Goal: Complete application form

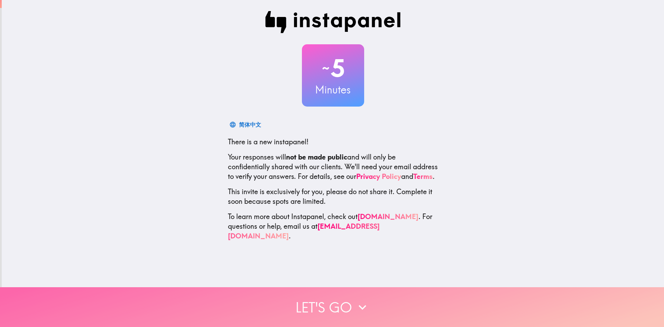
click at [349, 298] on button "Let's go" at bounding box center [332, 307] width 664 height 40
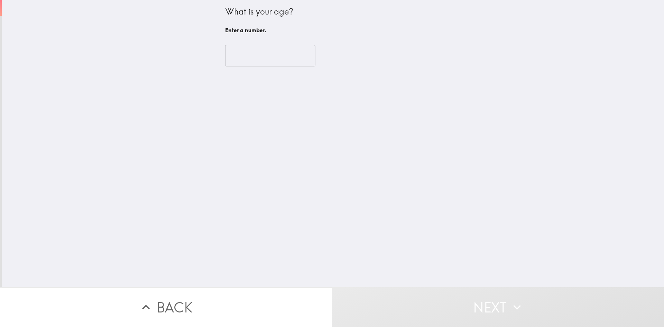
click at [255, 58] on input "number" at bounding box center [270, 55] width 90 height 21
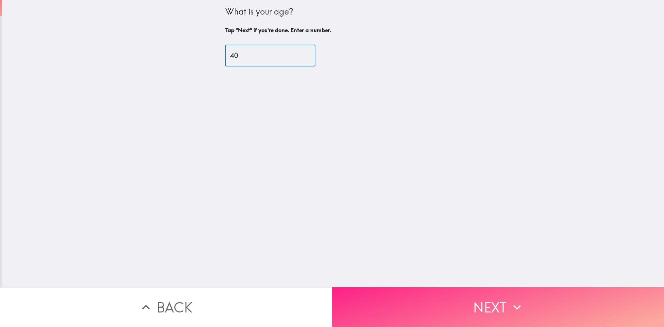
type input "40"
click at [484, 299] on button "Next" at bounding box center [498, 307] width 332 height 40
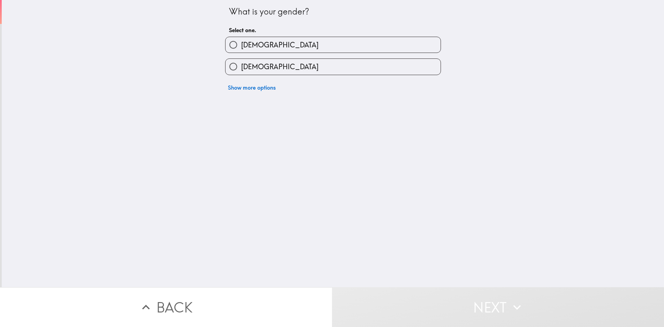
click at [270, 68] on label "[DEMOGRAPHIC_DATA]" at bounding box center [333, 67] width 215 height 16
click at [241, 68] on input "[DEMOGRAPHIC_DATA]" at bounding box center [234, 67] width 16 height 16
radio input "true"
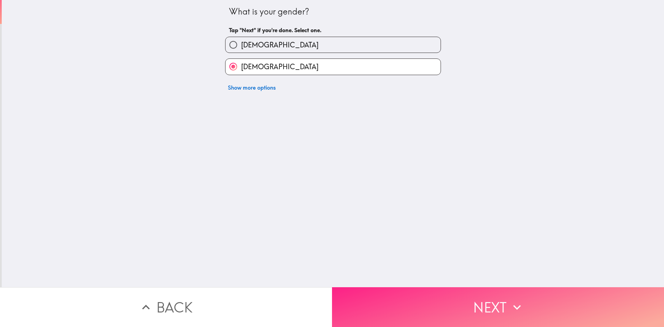
click at [456, 293] on button "Next" at bounding box center [498, 307] width 332 height 40
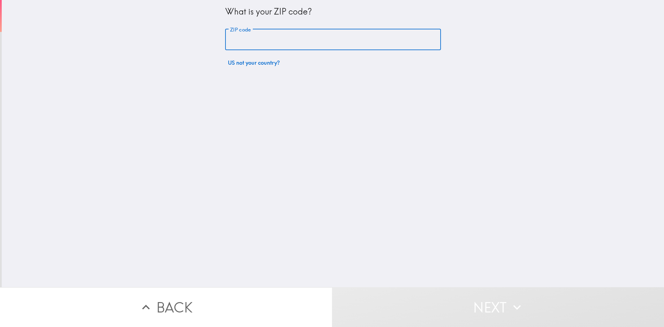
click at [293, 37] on input "ZIP code" at bounding box center [333, 39] width 216 height 21
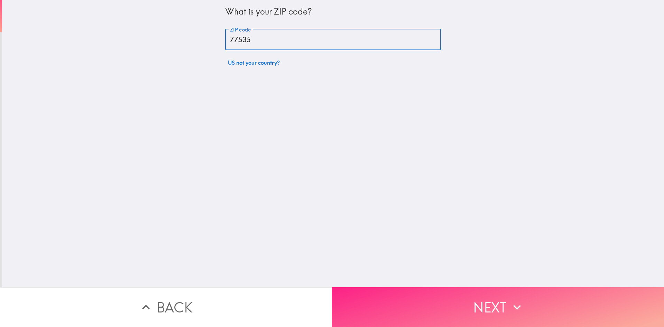
type input "77535"
click at [414, 308] on button "Next" at bounding box center [498, 307] width 332 height 40
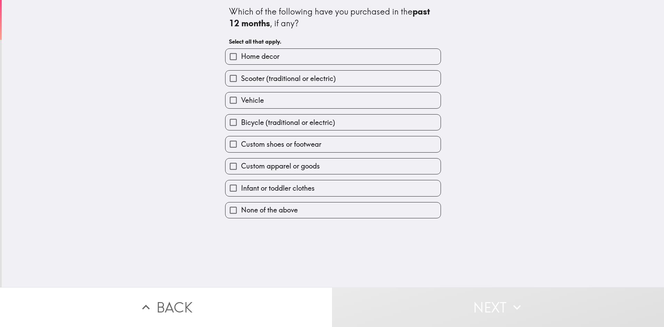
click at [277, 166] on span "Custom apparel or goods" at bounding box center [280, 166] width 79 height 10
click at [241, 166] on input "Custom apparel or goods" at bounding box center [234, 166] width 16 height 16
checkbox input "true"
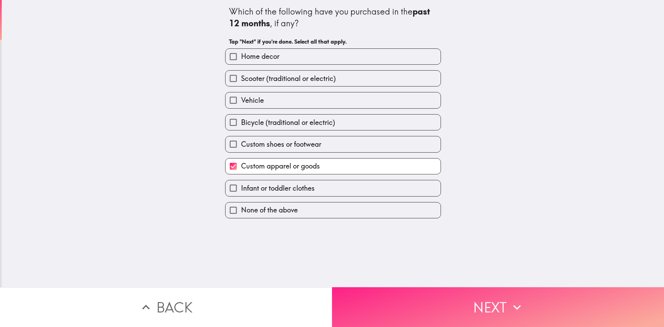
click at [406, 295] on button "Next" at bounding box center [498, 307] width 332 height 40
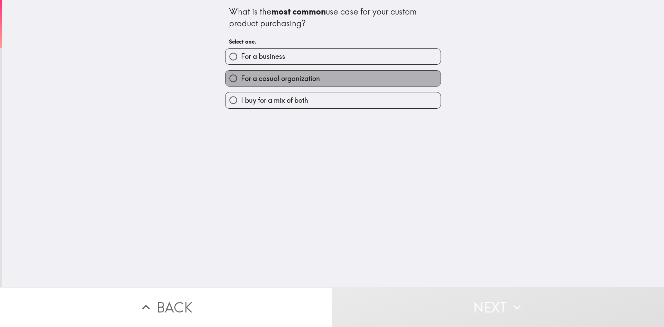
click at [269, 79] on span "For a casual organization" at bounding box center [280, 79] width 79 height 10
click at [241, 79] on input "For a casual organization" at bounding box center [234, 79] width 16 height 16
radio input "true"
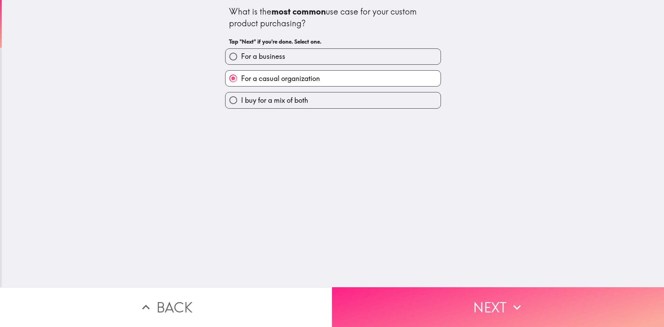
click at [461, 296] on button "Next" at bounding box center [498, 307] width 332 height 40
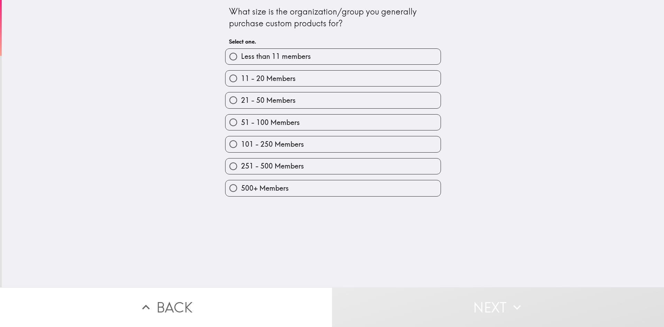
click at [300, 101] on label "21 - 50 Members" at bounding box center [333, 100] width 215 height 16
click at [241, 101] on input "21 - 50 Members" at bounding box center [234, 100] width 16 height 16
radio input "true"
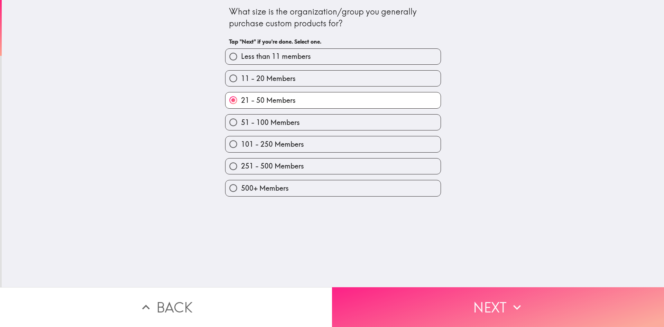
click at [454, 306] on button "Next" at bounding box center [498, 307] width 332 height 40
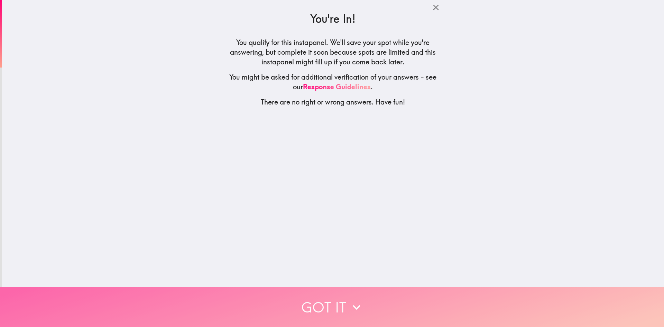
click at [353, 302] on icon "button" at bounding box center [356, 307] width 15 height 15
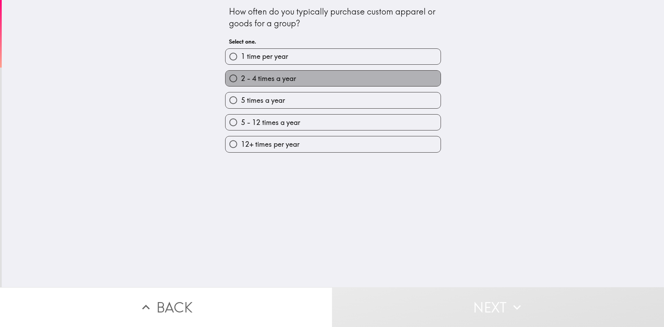
click at [273, 77] on span "2 - 4 times a year" at bounding box center [268, 79] width 55 height 10
click at [241, 77] on input "2 - 4 times a year" at bounding box center [234, 79] width 16 height 16
radio input "true"
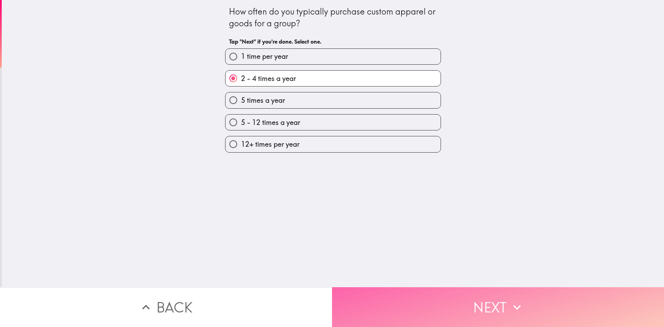
click at [444, 309] on button "Next" at bounding box center [498, 307] width 332 height 40
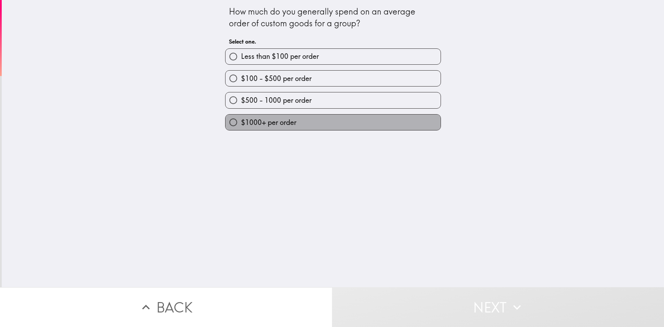
click at [284, 118] on span "$1000+ per order" at bounding box center [268, 123] width 55 height 10
click at [241, 117] on input "$1000+ per order" at bounding box center [234, 122] width 16 height 16
radio input "true"
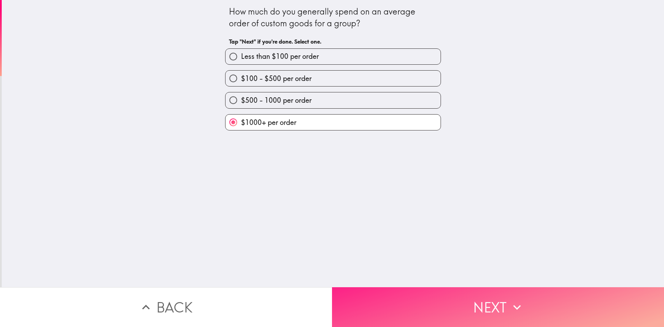
click at [449, 294] on button "Next" at bounding box center [498, 307] width 332 height 40
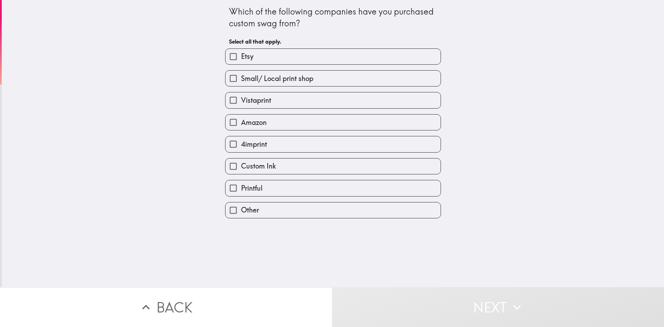
click at [237, 84] on label "Small/ Local print shop" at bounding box center [333, 79] width 215 height 16
click at [237, 84] on input "Small/ Local print shop" at bounding box center [234, 79] width 16 height 16
checkbox input "true"
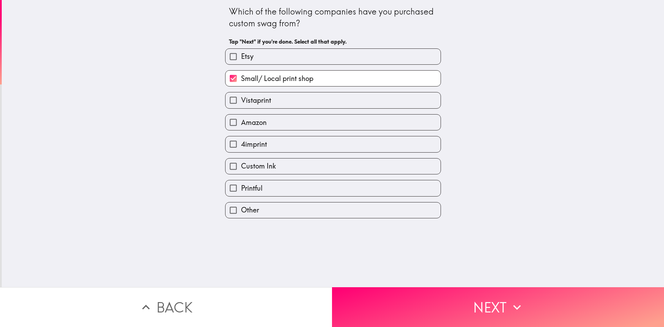
click at [245, 63] on label "Etsy" at bounding box center [333, 57] width 215 height 16
click at [241, 63] on input "Etsy" at bounding box center [234, 57] width 16 height 16
checkbox input "true"
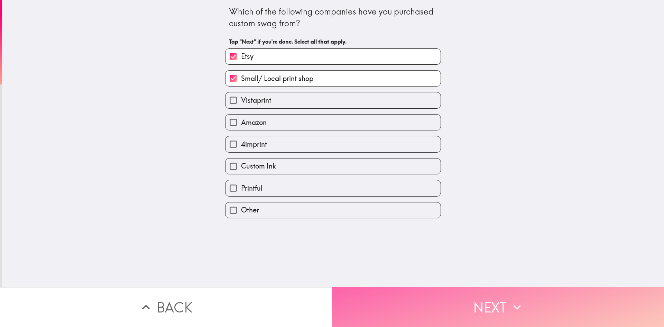
click at [484, 297] on button "Next" at bounding box center [498, 307] width 332 height 40
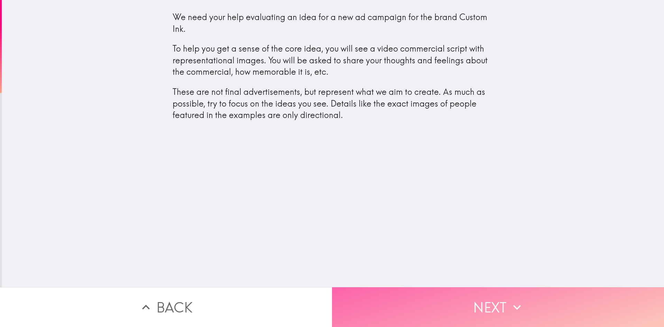
click at [456, 296] on button "Next" at bounding box center [498, 307] width 332 height 40
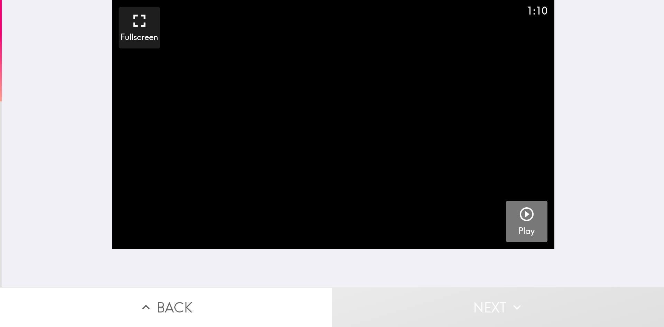
click at [521, 218] on icon "button" at bounding box center [526, 214] width 17 height 17
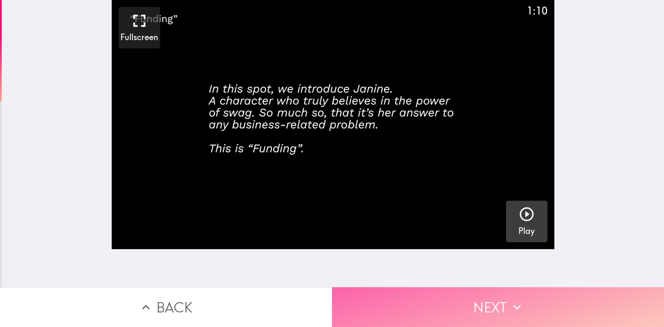
click at [511, 300] on icon "button" at bounding box center [516, 307] width 15 height 15
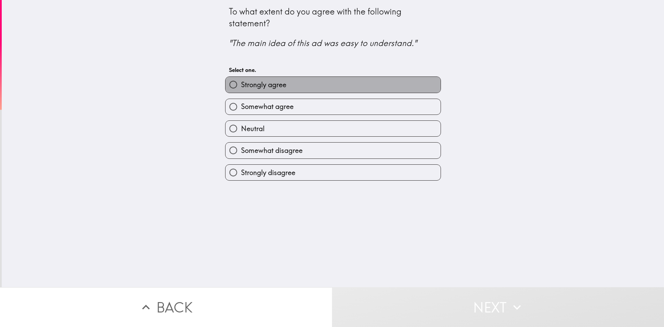
click at [274, 85] on span "Strongly agree" at bounding box center [263, 85] width 45 height 10
click at [241, 85] on input "Strongly agree" at bounding box center [234, 85] width 16 height 16
radio input "true"
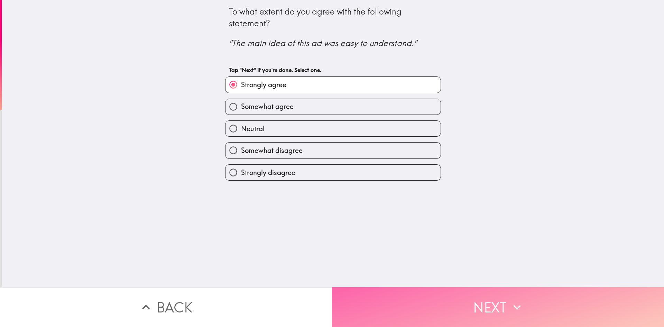
click at [461, 295] on button "Next" at bounding box center [498, 307] width 332 height 40
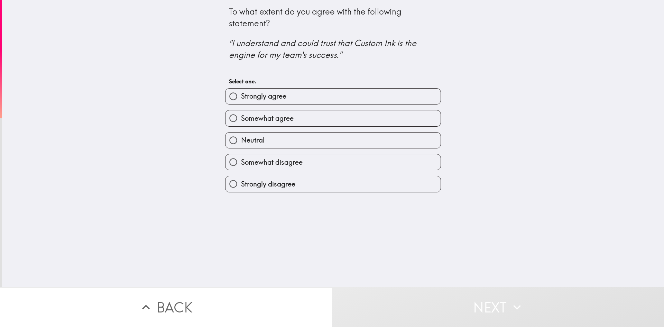
click at [295, 99] on label "Strongly agree" at bounding box center [333, 97] width 215 height 16
click at [241, 99] on input "Strongly agree" at bounding box center [234, 97] width 16 height 16
radio input "true"
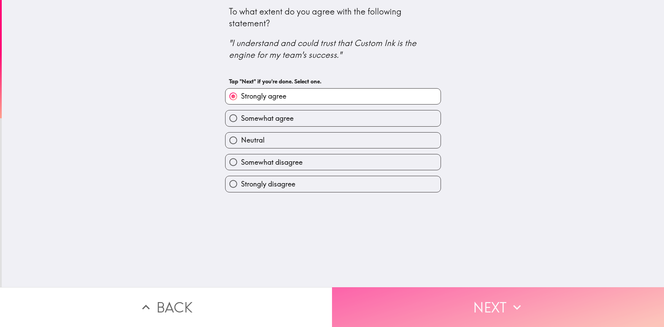
click at [454, 293] on button "Next" at bounding box center [498, 307] width 332 height 40
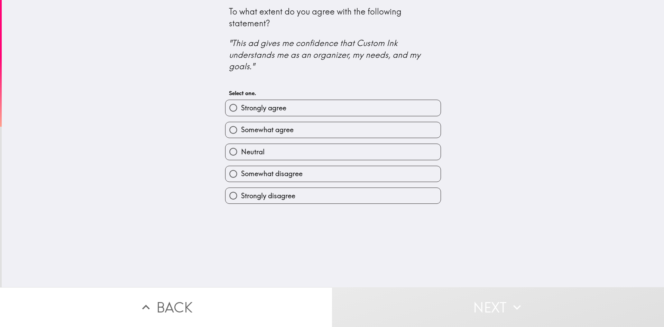
click at [319, 111] on label "Strongly agree" at bounding box center [333, 108] width 215 height 16
click at [241, 111] on input "Strongly agree" at bounding box center [234, 108] width 16 height 16
radio input "true"
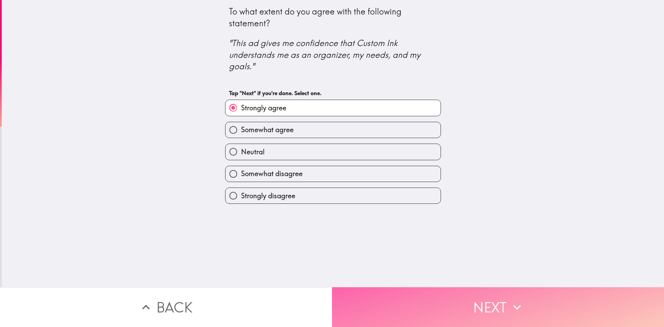
click at [446, 304] on button "Next" at bounding box center [498, 307] width 332 height 40
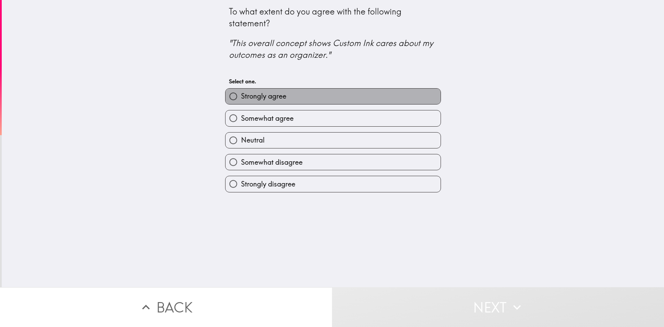
click at [312, 102] on label "Strongly agree" at bounding box center [333, 97] width 215 height 16
click at [241, 102] on input "Strongly agree" at bounding box center [234, 97] width 16 height 16
radio input "true"
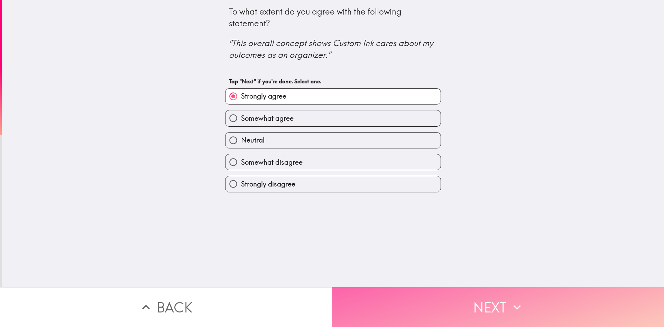
click at [443, 311] on button "Next" at bounding box center [498, 307] width 332 height 40
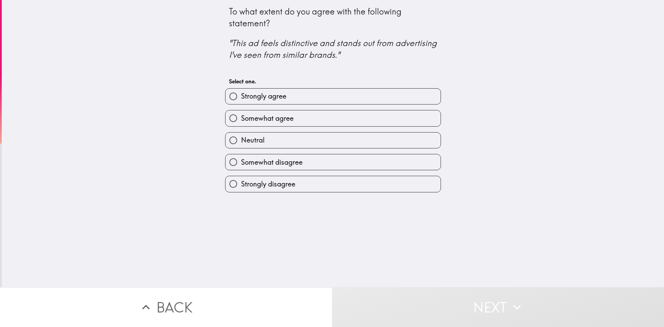
click at [309, 95] on label "Strongly agree" at bounding box center [333, 97] width 215 height 16
click at [241, 95] on input "Strongly agree" at bounding box center [234, 97] width 16 height 16
radio input "true"
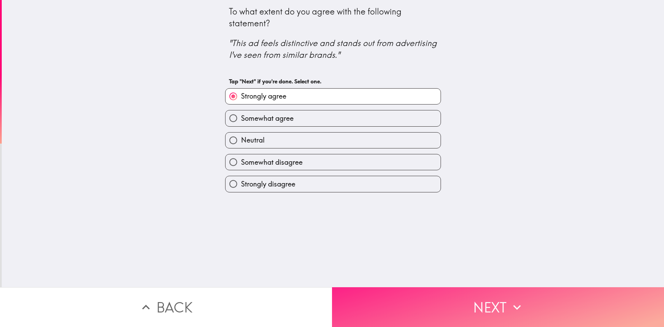
click at [423, 310] on button "Next" at bounding box center [498, 307] width 332 height 40
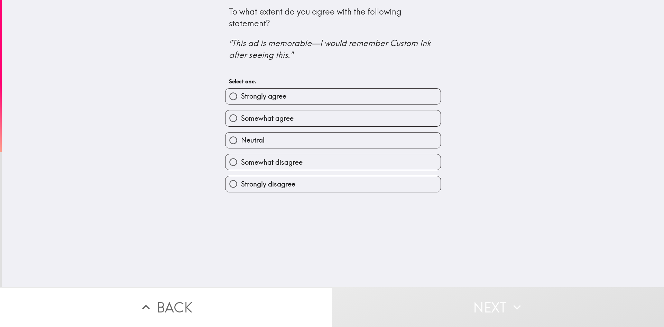
click at [305, 114] on label "Somewhat agree" at bounding box center [333, 118] width 215 height 16
click at [241, 114] on input "Somewhat agree" at bounding box center [234, 118] width 16 height 16
radio input "true"
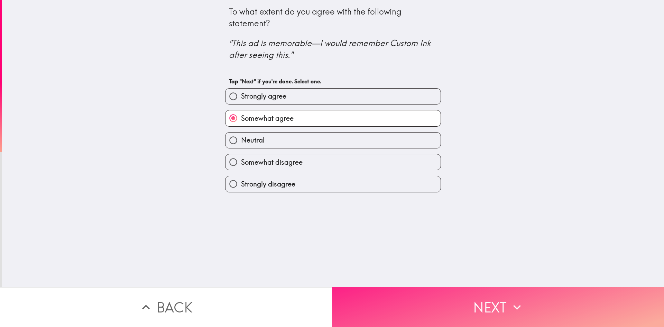
click at [475, 304] on button "Next" at bounding box center [498, 307] width 332 height 40
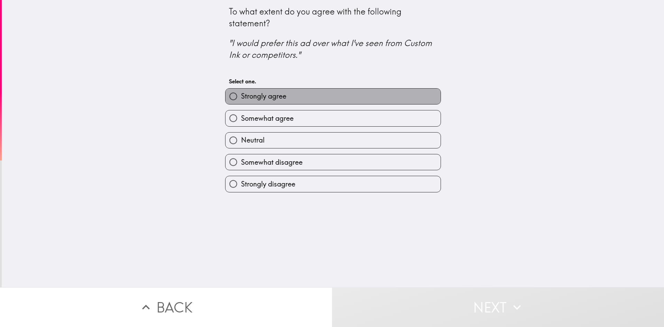
click at [288, 93] on label "Strongly agree" at bounding box center [333, 97] width 215 height 16
click at [241, 93] on input "Strongly agree" at bounding box center [234, 97] width 16 height 16
radio input "true"
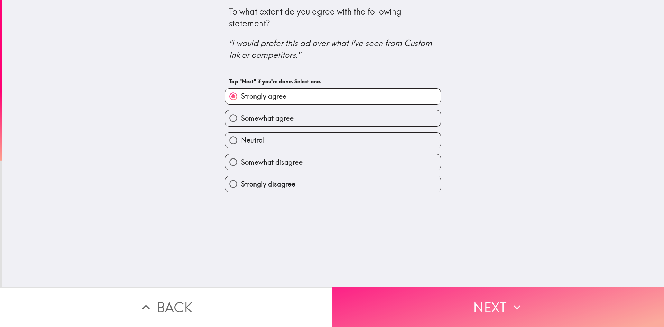
click at [426, 299] on button "Next" at bounding box center [498, 307] width 332 height 40
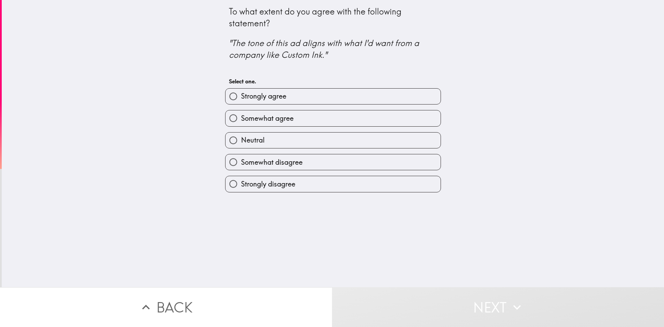
click at [268, 96] on span "Strongly agree" at bounding box center [263, 96] width 45 height 10
click at [241, 96] on input "Strongly agree" at bounding box center [234, 97] width 16 height 16
radio input "true"
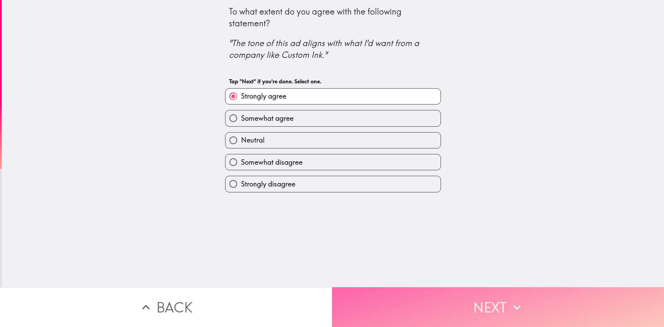
click at [398, 294] on button "Next" at bounding box center [498, 307] width 332 height 40
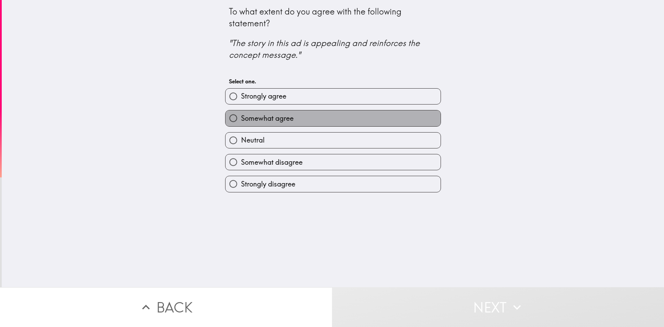
click at [279, 118] on span "Somewhat agree" at bounding box center [267, 118] width 53 height 10
click at [241, 118] on input "Somewhat agree" at bounding box center [234, 118] width 16 height 16
radio input "true"
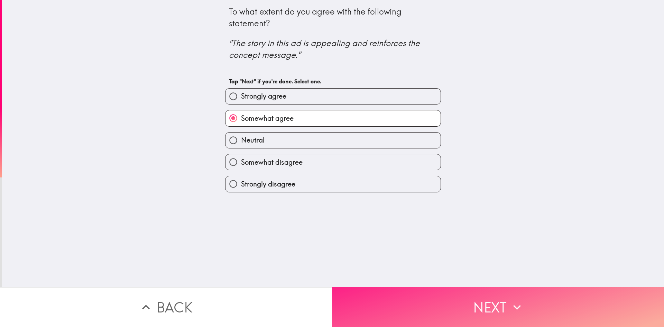
click at [419, 301] on button "Next" at bounding box center [498, 307] width 332 height 40
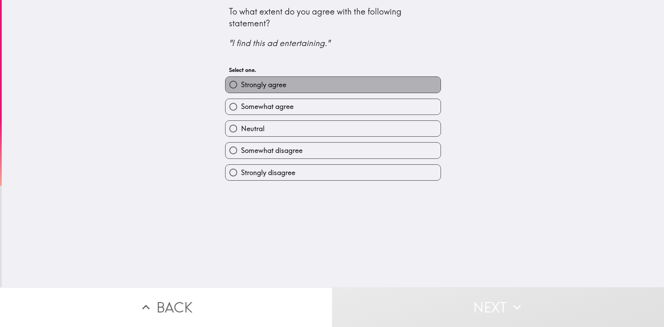
click at [295, 85] on label "Strongly agree" at bounding box center [333, 85] width 215 height 16
click at [241, 85] on input "Strongly agree" at bounding box center [234, 85] width 16 height 16
radio input "true"
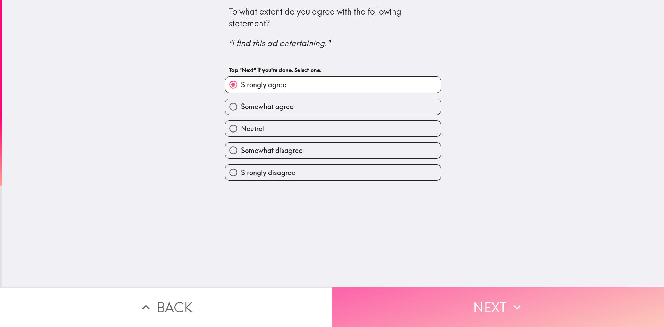
click at [429, 317] on button "Next" at bounding box center [498, 307] width 332 height 40
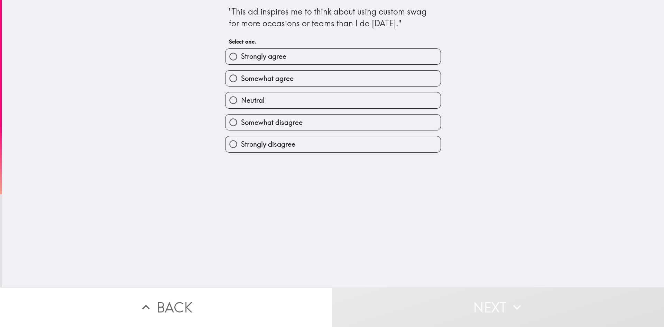
click at [288, 63] on label "Strongly agree" at bounding box center [333, 57] width 215 height 16
click at [241, 63] on input "Strongly agree" at bounding box center [234, 57] width 16 height 16
radio input "true"
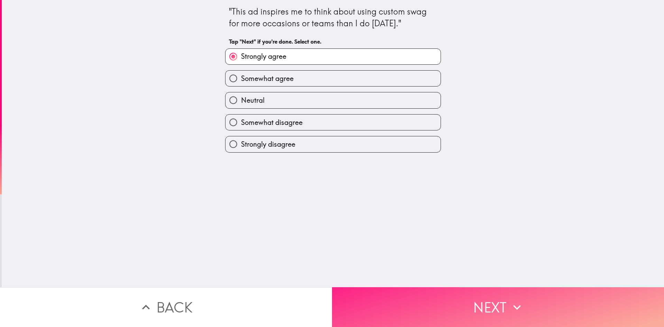
click at [435, 302] on button "Next" at bounding box center [498, 307] width 332 height 40
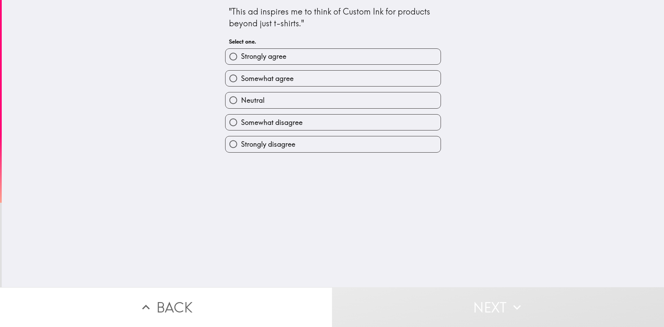
click at [276, 56] on span "Strongly agree" at bounding box center [263, 57] width 45 height 10
click at [241, 56] on input "Strongly agree" at bounding box center [234, 57] width 16 height 16
radio input "true"
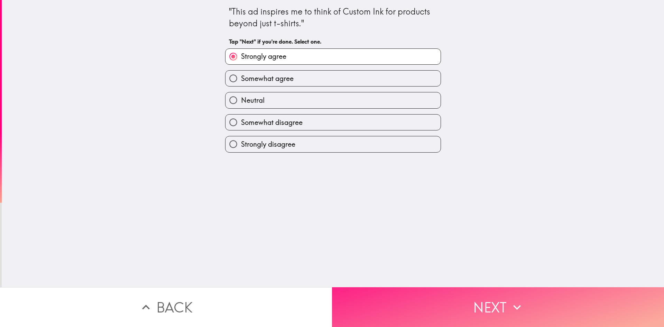
click at [479, 308] on button "Next" at bounding box center [498, 307] width 332 height 40
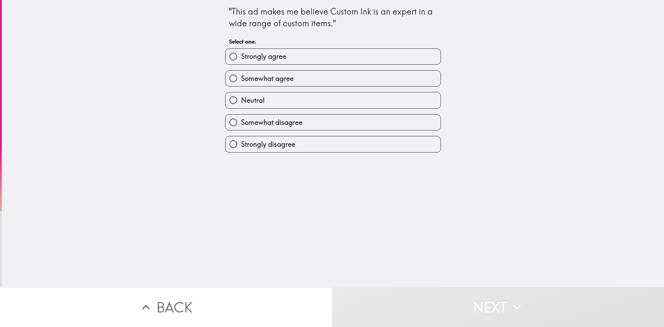
click at [268, 58] on span "Strongly agree" at bounding box center [263, 57] width 45 height 10
click at [241, 58] on input "Strongly agree" at bounding box center [234, 57] width 16 height 16
radio input "true"
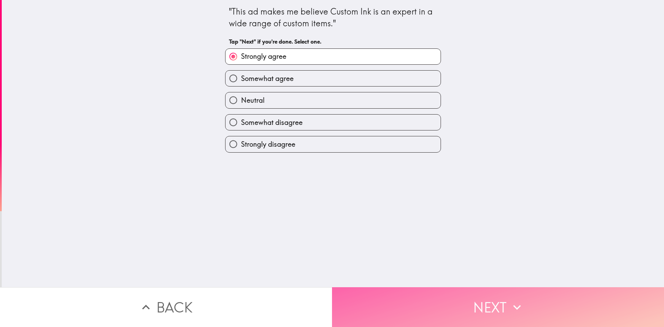
click at [455, 297] on button "Next" at bounding box center [498, 307] width 332 height 40
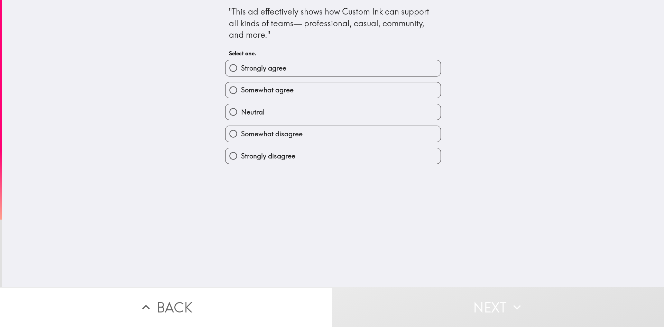
click at [275, 75] on label "Strongly agree" at bounding box center [333, 68] width 215 height 16
click at [241, 75] on input "Strongly agree" at bounding box center [234, 68] width 16 height 16
radio input "true"
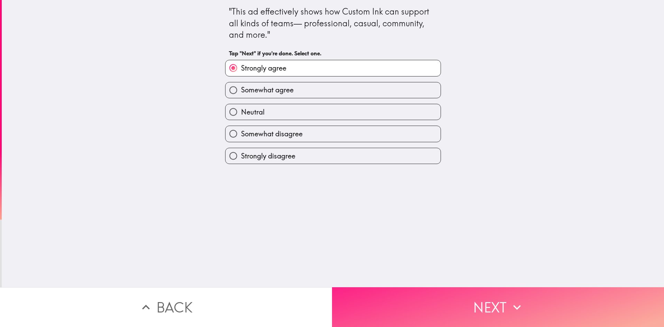
click at [447, 293] on button "Next" at bounding box center [498, 307] width 332 height 40
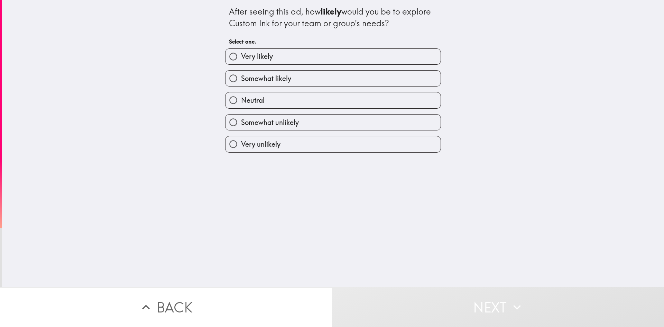
click at [274, 61] on label "Very likely" at bounding box center [333, 57] width 215 height 16
click at [241, 61] on input "Very likely" at bounding box center [234, 57] width 16 height 16
radio input "true"
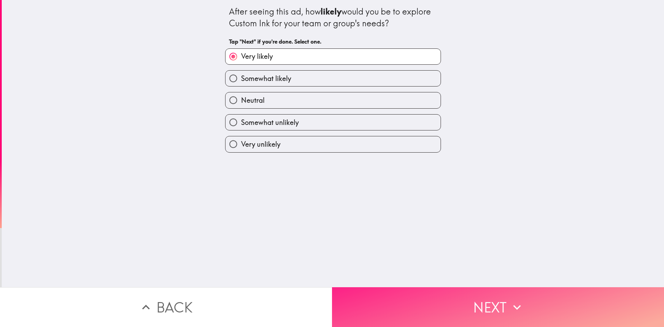
click at [456, 298] on button "Next" at bounding box center [498, 307] width 332 height 40
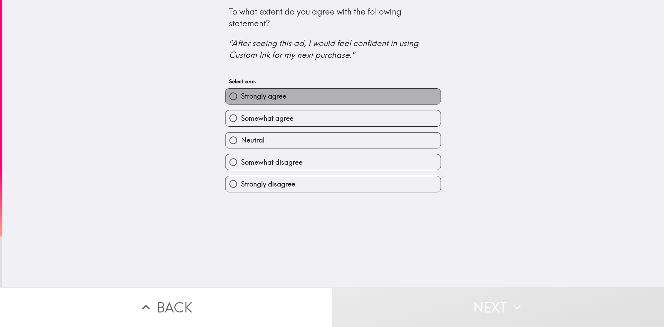
click at [281, 95] on span "Strongly agree" at bounding box center [263, 96] width 45 height 10
click at [241, 95] on input "Strongly agree" at bounding box center [234, 97] width 16 height 16
radio input "true"
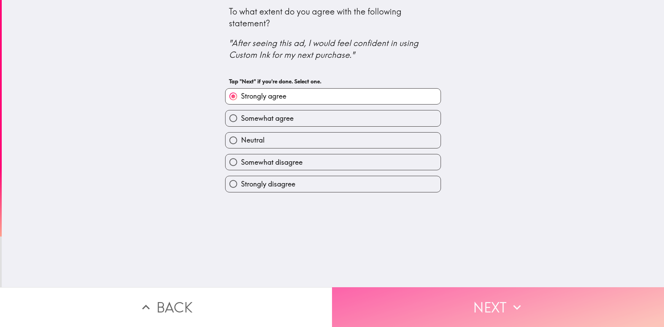
click at [421, 299] on button "Next" at bounding box center [498, 307] width 332 height 40
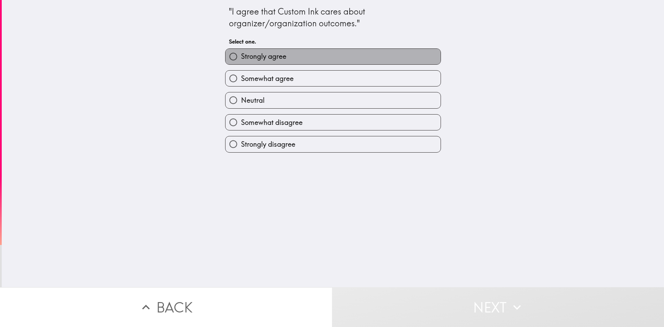
click at [295, 51] on label "Strongly agree" at bounding box center [333, 57] width 215 height 16
click at [241, 51] on input "Strongly agree" at bounding box center [234, 57] width 16 height 16
radio input "true"
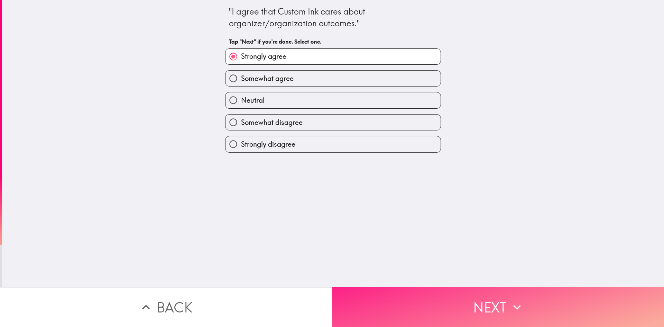
click at [457, 303] on button "Next" at bounding box center [498, 307] width 332 height 40
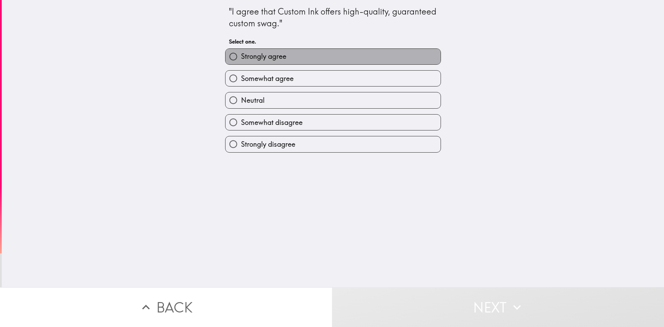
click at [311, 58] on label "Strongly agree" at bounding box center [333, 57] width 215 height 16
click at [241, 58] on input "Strongly agree" at bounding box center [234, 57] width 16 height 16
radio input "true"
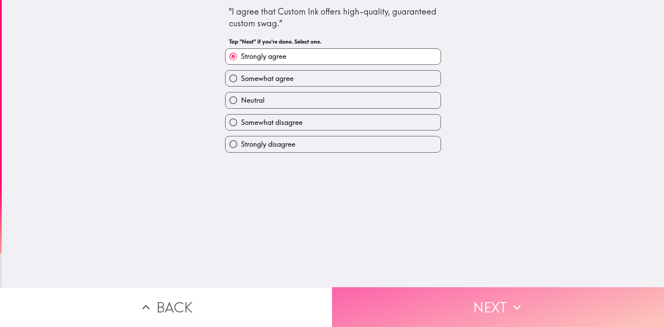
click at [428, 303] on button "Next" at bounding box center [498, 307] width 332 height 40
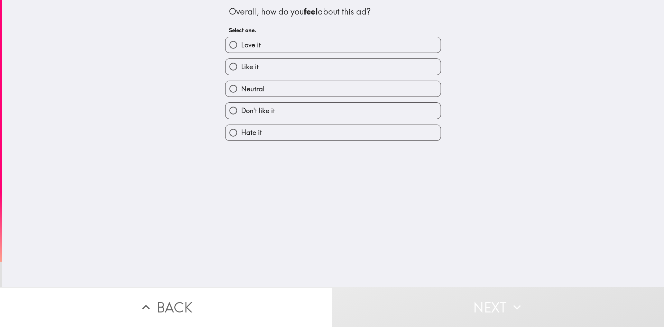
click at [338, 71] on label "Like it" at bounding box center [333, 67] width 215 height 16
click at [241, 71] on input "Like it" at bounding box center [234, 67] width 16 height 16
radio input "true"
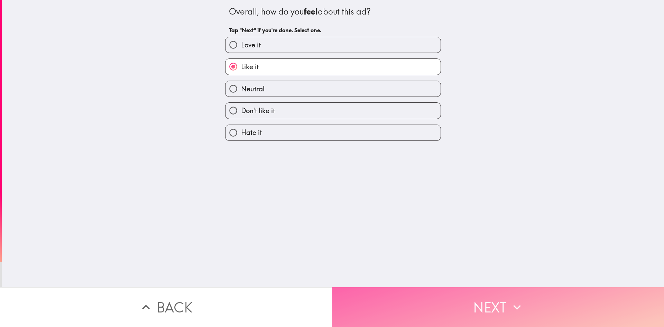
click at [511, 305] on icon "button" at bounding box center [516, 307] width 15 height 15
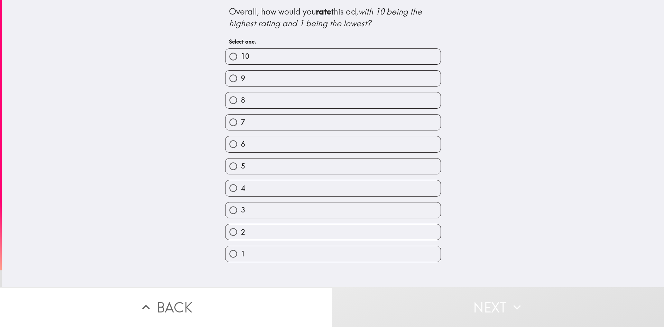
click at [274, 82] on label "9" at bounding box center [333, 79] width 215 height 16
click at [241, 82] on input "9" at bounding box center [234, 79] width 16 height 16
radio input "true"
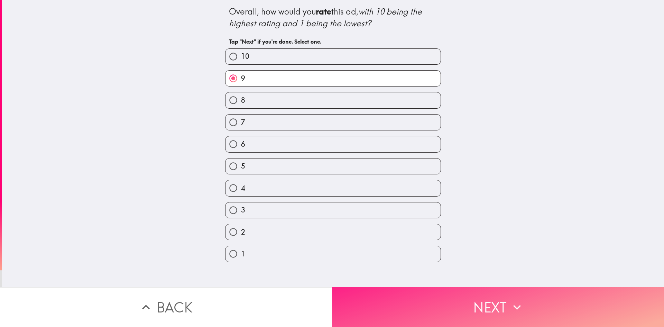
click at [446, 300] on button "Next" at bounding box center [498, 307] width 332 height 40
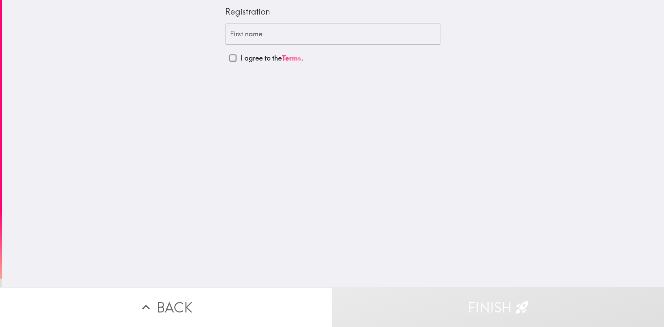
click at [253, 30] on input "First name" at bounding box center [333, 34] width 216 height 21
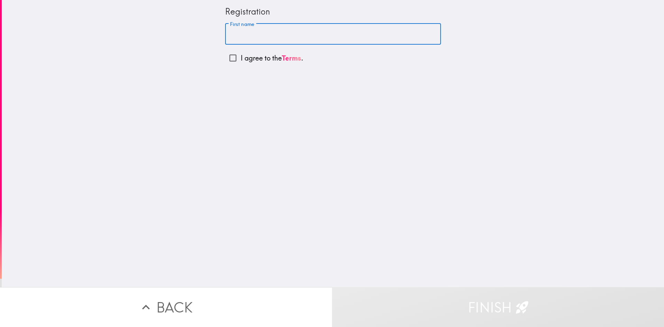
type input "[PERSON_NAME]"
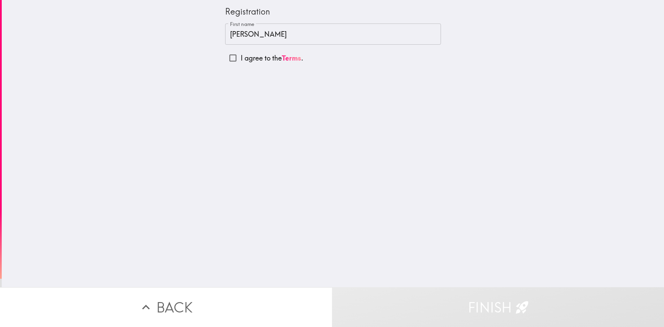
click at [254, 59] on p "I agree to the Terms ." at bounding box center [272, 58] width 63 height 10
click at [241, 59] on input "I agree to the Terms ." at bounding box center [233, 58] width 16 height 16
checkbox input "true"
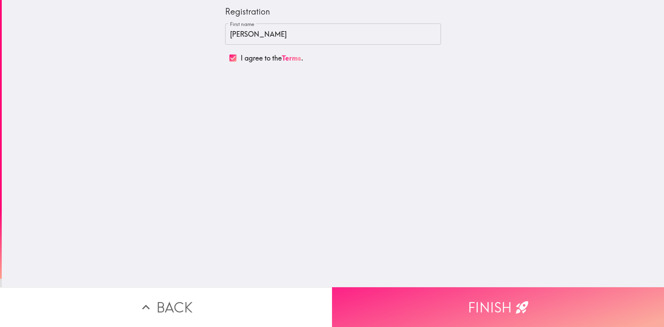
click at [489, 296] on button "Finish" at bounding box center [498, 307] width 332 height 40
